Goal: Complete application form

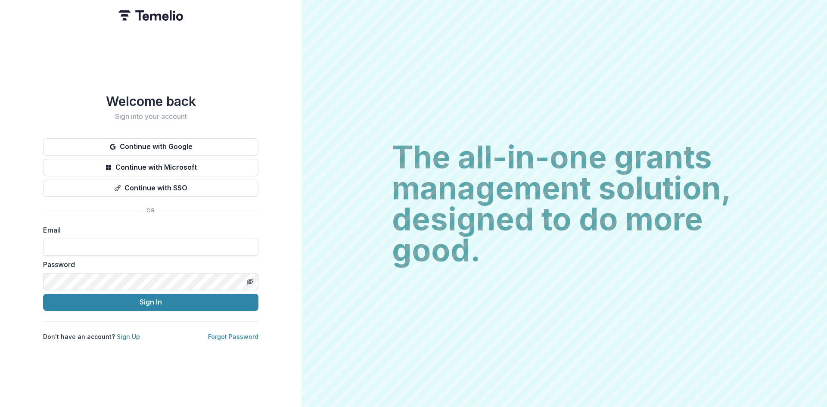
click at [157, 138] on button "Continue with Google" at bounding box center [150, 146] width 215 height 17
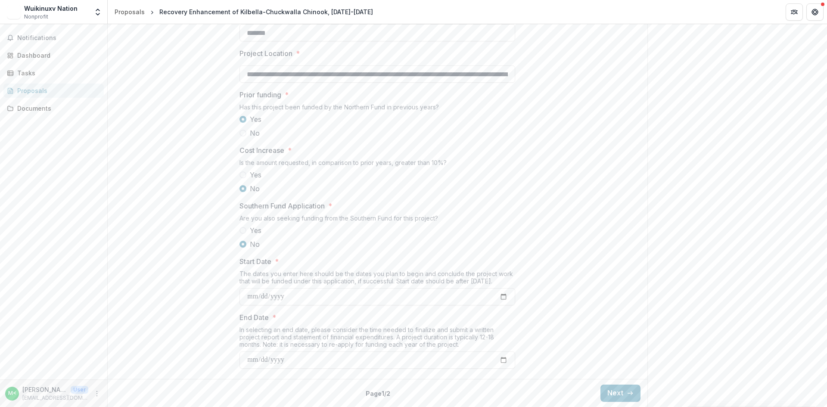
scroll to position [899, 0]
click at [617, 386] on button "Next" at bounding box center [620, 393] width 40 height 17
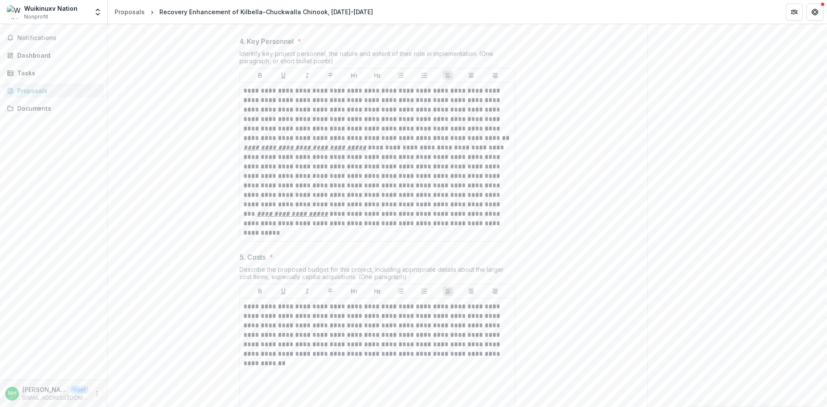
scroll to position [657, 0]
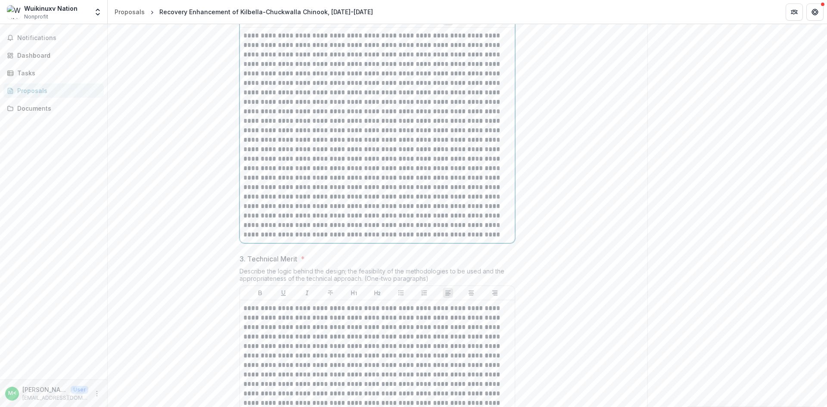
click at [373, 218] on p at bounding box center [377, 135] width 268 height 208
click at [342, 215] on p at bounding box center [377, 135] width 268 height 208
click at [477, 239] on p at bounding box center [377, 135] width 268 height 208
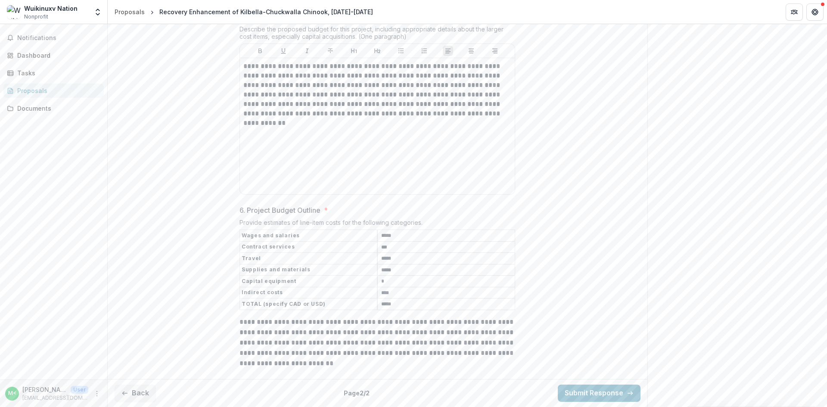
scroll to position [1119, 0]
